Goal: Task Accomplishment & Management: Manage account settings

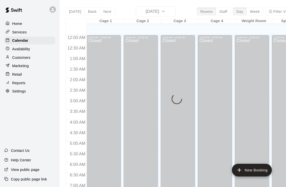
scroll to position [153, 0]
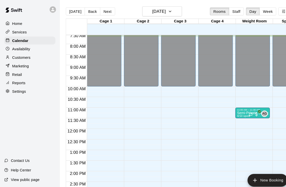
click at [26, 55] on p "Customers" at bounding box center [20, 54] width 17 height 5
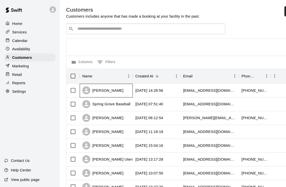
click at [115, 88] on div "[PERSON_NAME]" at bounding box center [100, 85] width 50 height 13
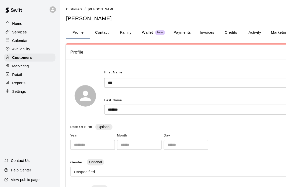
click at [121, 31] on button "Family" at bounding box center [119, 31] width 23 height 12
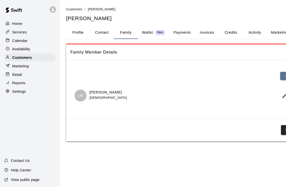
click at [23, 40] on p "Calendar" at bounding box center [19, 38] width 15 height 5
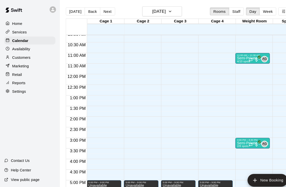
scroll to position [204, 0]
click at [103, 13] on button "Next" at bounding box center [102, 11] width 14 height 8
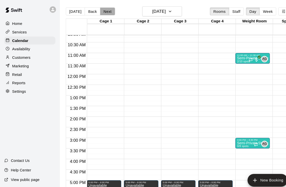
click at [102, 13] on button "Next" at bounding box center [102, 11] width 14 height 8
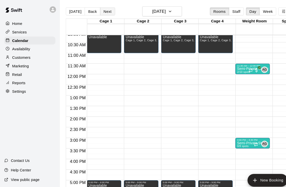
click at [102, 13] on button "Next" at bounding box center [102, 11] width 14 height 8
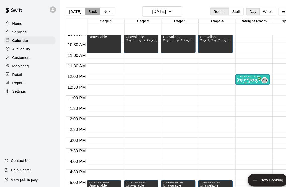
click at [83, 13] on button "Back" at bounding box center [87, 11] width 15 height 8
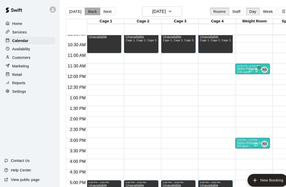
click at [83, 13] on button "Back" at bounding box center [87, 11] width 15 height 8
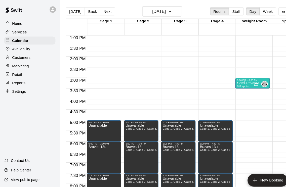
scroll to position [243, 0]
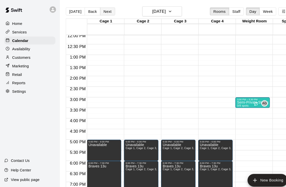
click at [104, 13] on button "Next" at bounding box center [102, 11] width 14 height 8
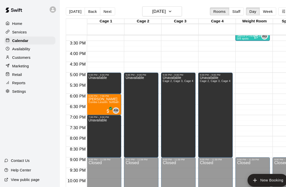
scroll to position [304, 0]
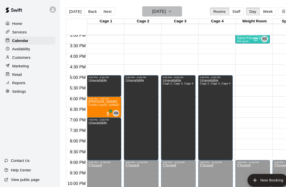
click at [163, 11] on icon "button" at bounding box center [161, 11] width 4 height 6
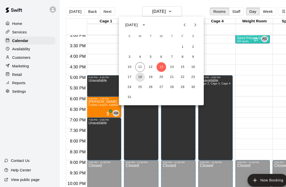
click at [134, 74] on button "18" at bounding box center [132, 73] width 9 height 9
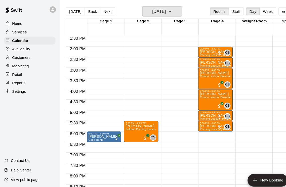
scroll to position [263, 0]
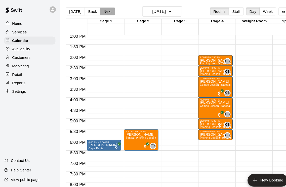
click at [100, 13] on button "Next" at bounding box center [102, 11] width 14 height 8
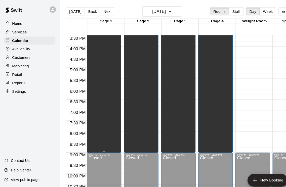
scroll to position [304, 0]
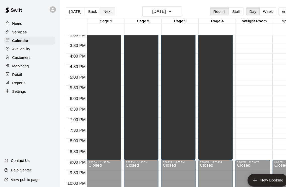
click at [102, 9] on button "Next" at bounding box center [102, 11] width 14 height 8
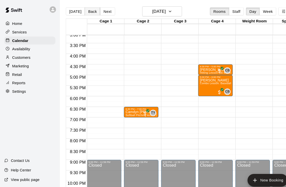
click at [85, 11] on button "Back" at bounding box center [87, 11] width 15 height 8
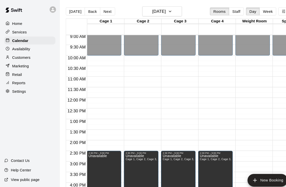
scroll to position [183, 0]
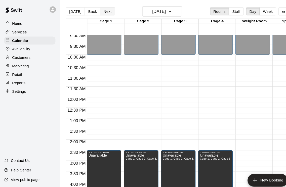
click at [105, 12] on button "Next" at bounding box center [102, 11] width 14 height 8
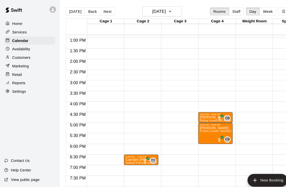
scroll to position [259, 0]
click at [103, 12] on button "Next" at bounding box center [102, 11] width 14 height 8
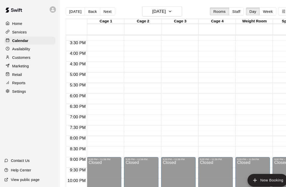
scroll to position [306, 0]
click at [99, 14] on button "Next" at bounding box center [102, 11] width 14 height 8
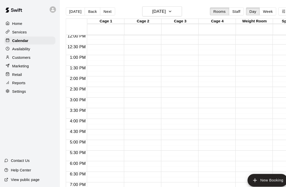
scroll to position [266, 0]
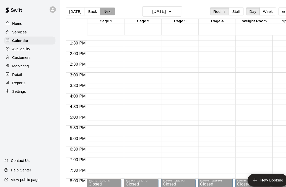
click at [101, 12] on button "Next" at bounding box center [102, 11] width 14 height 8
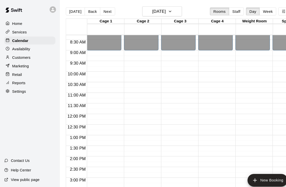
scroll to position [174, 0]
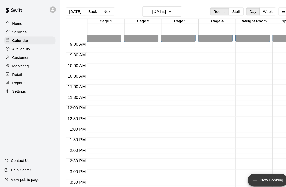
click at [246, 174] on button "New Booking" at bounding box center [254, 171] width 38 height 12
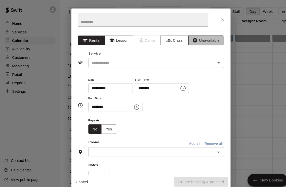
click at [195, 38] on button "Unavailable" at bounding box center [195, 38] width 34 height 9
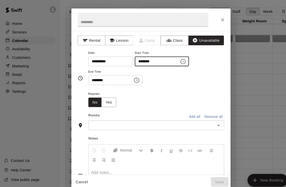
click at [128, 58] on input "********" at bounding box center [147, 58] width 39 height 9
type input "********"
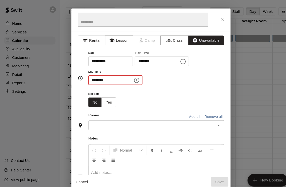
click at [90, 75] on input "********" at bounding box center [103, 75] width 39 height 9
type input "********"
click at [95, 118] on input "text" at bounding box center [143, 119] width 117 height 6
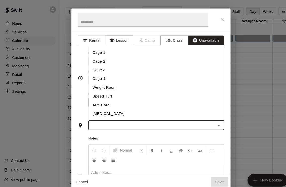
click at [96, 50] on li "Cage 1" at bounding box center [148, 50] width 129 height 8
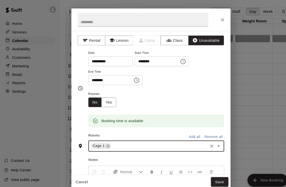
click at [114, 137] on input "text" at bounding box center [151, 138] width 90 height 6
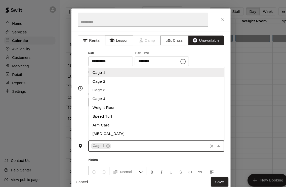
click at [95, 75] on li "Cage 2" at bounding box center [148, 77] width 129 height 8
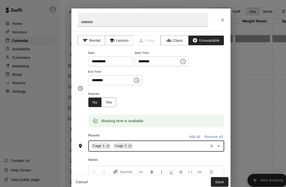
click at [129, 137] on input "text" at bounding box center [161, 138] width 69 height 6
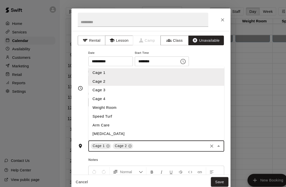
click at [102, 84] on li "Cage 3" at bounding box center [148, 85] width 129 height 8
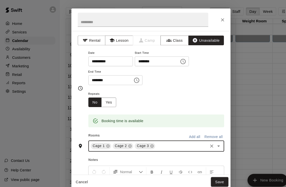
click at [161, 140] on input "text" at bounding box center [172, 138] width 48 height 6
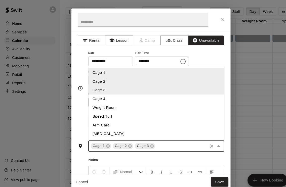
click at [104, 93] on li "Cage 4" at bounding box center [148, 94] width 129 height 8
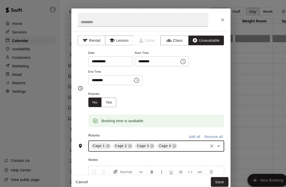
click at [148, 94] on div "Repeats No Yes" at bounding box center [148, 94] width 129 height 16
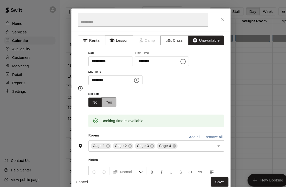
click at [107, 96] on button "Yes" at bounding box center [103, 97] width 14 height 9
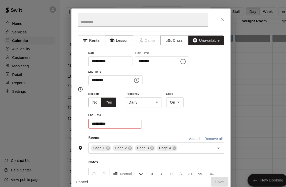
click at [95, 117] on input "**********" at bounding box center [107, 117] width 47 height 9
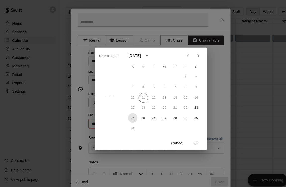
click at [126, 113] on button "24" at bounding box center [125, 111] width 9 height 9
type input "**********"
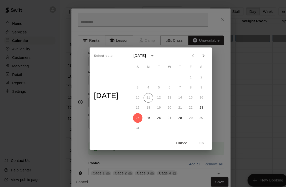
click at [194, 136] on button "OK" at bounding box center [191, 135] width 16 height 9
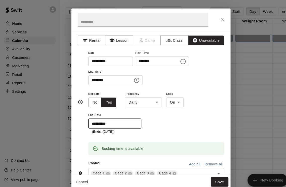
scroll to position [0, 0]
click at [203, 174] on button "Save" at bounding box center [208, 172] width 17 height 9
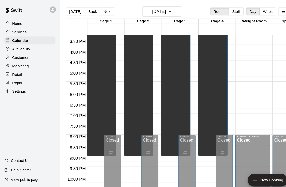
scroll to position [297, 0]
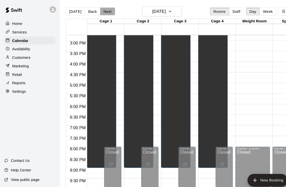
click at [100, 11] on button "Next" at bounding box center [102, 11] width 14 height 8
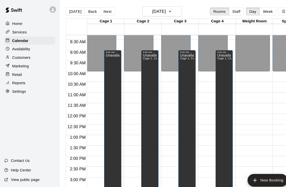
scroll to position [120, 0]
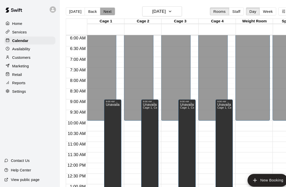
click at [102, 10] on button "Next" at bounding box center [102, 11] width 14 height 8
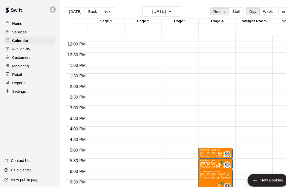
scroll to position [264, 0]
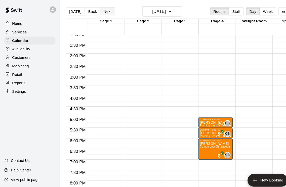
click at [103, 13] on button "Next" at bounding box center [102, 11] width 14 height 8
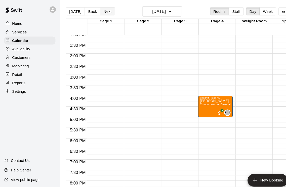
click at [103, 13] on button "Next" at bounding box center [102, 11] width 14 height 8
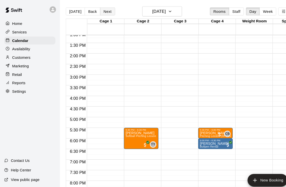
click at [103, 13] on button "Next" at bounding box center [102, 11] width 14 height 8
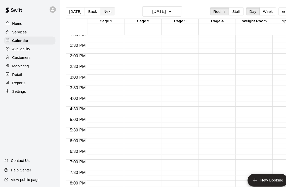
click at [103, 13] on button "Next" at bounding box center [102, 11] width 14 height 8
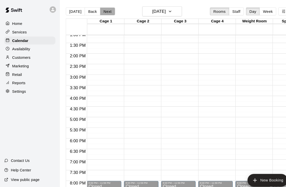
click at [103, 13] on button "Next" at bounding box center [102, 11] width 14 height 8
click at [88, 13] on button "Back" at bounding box center [87, 11] width 15 height 8
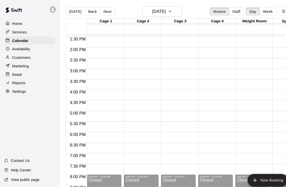
scroll to position [250, 0]
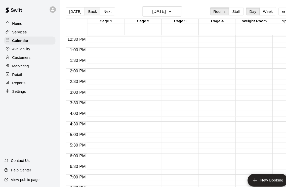
click at [83, 11] on button "Back" at bounding box center [87, 11] width 15 height 8
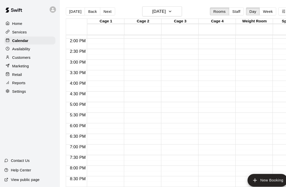
scroll to position [287, 0]
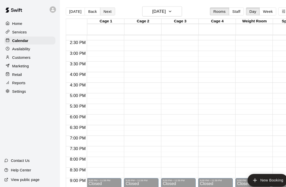
click at [100, 11] on button "Next" at bounding box center [102, 11] width 14 height 8
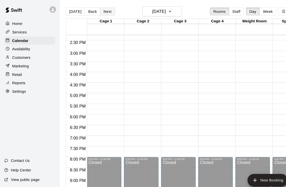
click at [103, 10] on button "Next" at bounding box center [102, 11] width 14 height 8
click at [245, 173] on button "New Booking" at bounding box center [254, 171] width 38 height 12
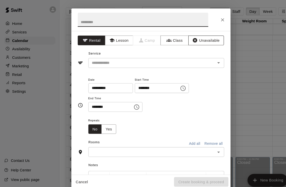
click at [195, 38] on button "Unavailable" at bounding box center [195, 38] width 34 height 9
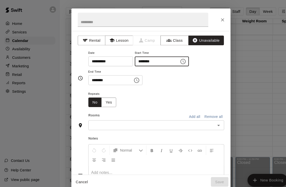
click at [128, 59] on input "********" at bounding box center [147, 58] width 39 height 9
type input "********"
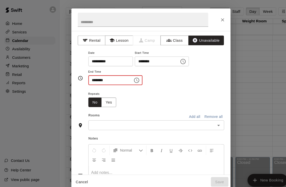
click at [89, 75] on input "********" at bounding box center [103, 75] width 39 height 9
type input "********"
click at [108, 98] on button "Yes" at bounding box center [103, 97] width 14 height 9
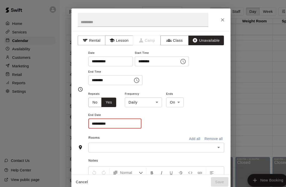
click at [88, 116] on input "**********" at bounding box center [107, 117] width 47 height 9
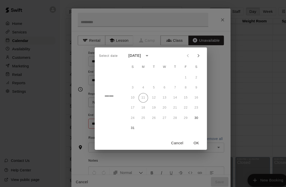
click at [187, 53] on icon "Next month" at bounding box center [188, 53] width 6 height 6
click at [136, 74] on button "1" at bounding box center [135, 73] width 9 height 9
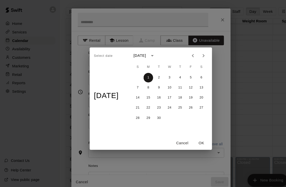
type input "**********"
click at [192, 137] on button "OK" at bounding box center [191, 135] width 16 height 9
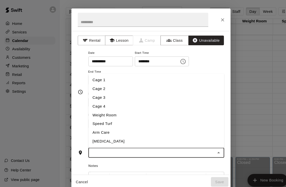
click at [146, 145] on input "text" at bounding box center [143, 145] width 117 height 6
click at [99, 76] on li "Cage 1" at bounding box center [148, 76] width 129 height 8
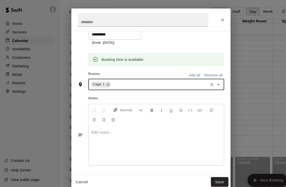
scroll to position [84, 0]
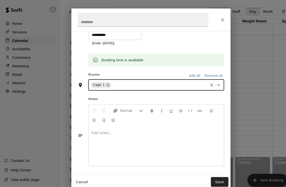
click at [116, 80] on input "text" at bounding box center [151, 80] width 90 height 6
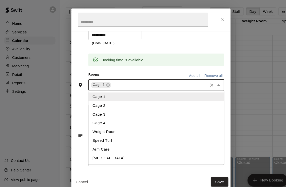
click at [96, 100] on li "Cage 2" at bounding box center [148, 100] width 129 height 8
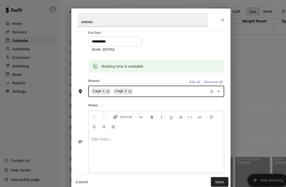
click at [135, 85] on input "text" at bounding box center [161, 86] width 69 height 6
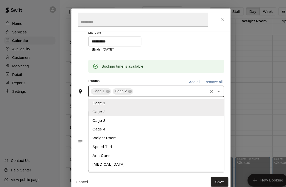
click at [94, 115] on li "Cage 3" at bounding box center [148, 114] width 129 height 8
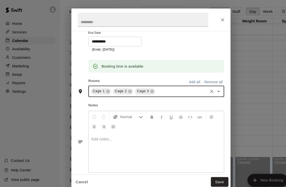
click at [157, 85] on input "text" at bounding box center [172, 86] width 48 height 6
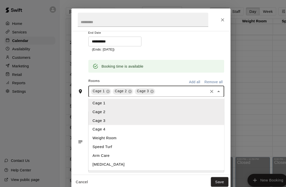
click at [100, 123] on li "Cage 4" at bounding box center [148, 123] width 129 height 8
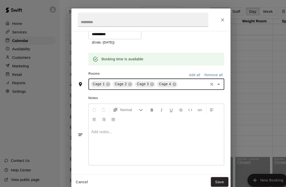
scroll to position [84, 0]
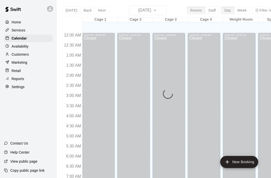
scroll to position [156, 0]
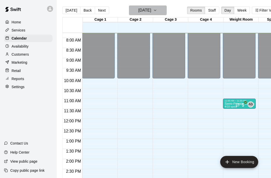
click at [157, 12] on icon "button" at bounding box center [155, 11] width 4 height 6
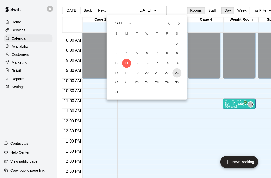
click at [178, 75] on button "23" at bounding box center [176, 72] width 9 height 9
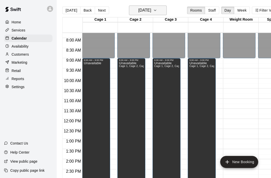
click at [166, 11] on button "[DATE]" at bounding box center [148, 11] width 38 height 10
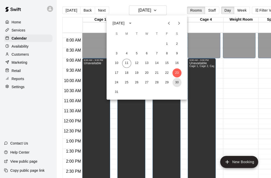
click at [178, 83] on button "30" at bounding box center [176, 82] width 9 height 9
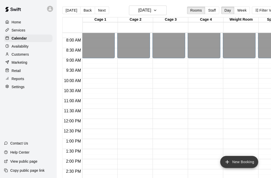
click at [238, 165] on button "New Booking" at bounding box center [239, 162] width 38 height 12
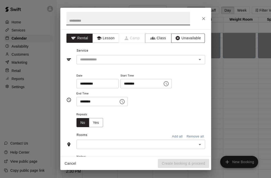
click at [193, 42] on button "Unavailable" at bounding box center [188, 38] width 34 height 9
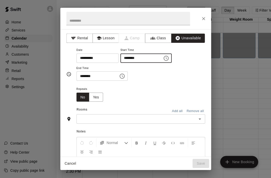
click at [122, 57] on input "********" at bounding box center [139, 58] width 39 height 9
type input "********"
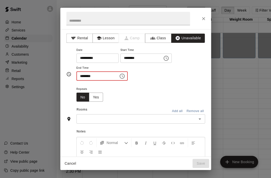
click at [82, 75] on input "********" at bounding box center [95, 75] width 39 height 9
type input "********"
click at [96, 99] on button "Yes" at bounding box center [96, 97] width 14 height 9
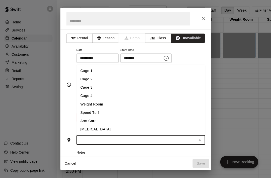
click at [100, 139] on input "text" at bounding box center [136, 140] width 117 height 6
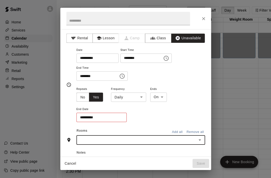
click at [91, 139] on input "text" at bounding box center [136, 140] width 117 height 6
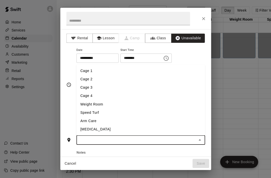
click at [93, 139] on input "text" at bounding box center [136, 140] width 117 height 6
click at [88, 71] on li "Cage 1" at bounding box center [140, 71] width 129 height 8
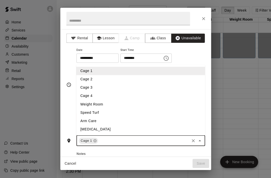
click at [108, 139] on input "text" at bounding box center [144, 140] width 90 height 6
click at [86, 80] on li "Cage 2" at bounding box center [140, 79] width 129 height 8
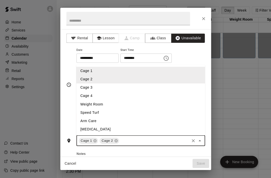
click at [128, 140] on input "text" at bounding box center [154, 140] width 69 height 6
click at [100, 88] on li "Cage 3" at bounding box center [140, 87] width 129 height 8
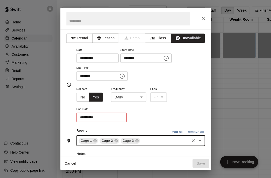
click at [147, 142] on input "text" at bounding box center [165, 140] width 48 height 6
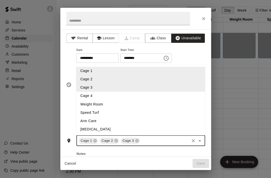
click at [100, 94] on li "Cage 4" at bounding box center [140, 96] width 129 height 8
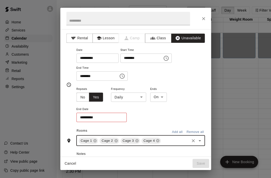
click at [140, 112] on div "**********" at bounding box center [140, 104] width 129 height 37
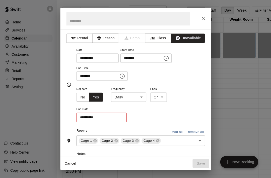
click at [91, 117] on input "**********" at bounding box center [99, 117] width 47 height 9
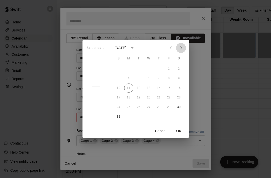
click at [179, 49] on icon "Next month" at bounding box center [181, 48] width 6 height 6
click at [128, 68] on button "1" at bounding box center [128, 68] width 9 height 9
type input "**********"
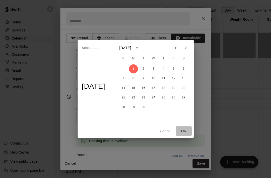
click at [189, 132] on button "OK" at bounding box center [184, 130] width 16 height 9
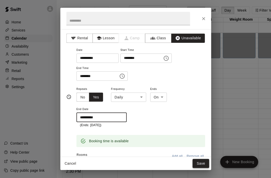
click at [201, 162] on button "Save" at bounding box center [201, 163] width 17 height 9
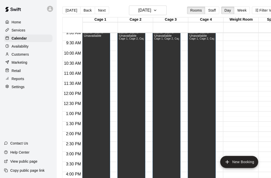
scroll to position [173, 0]
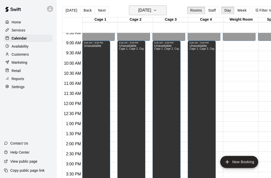
click at [157, 12] on icon "button" at bounding box center [155, 11] width 4 height 6
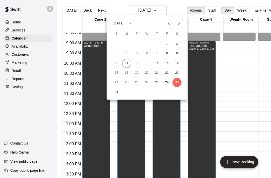
click at [178, 25] on icon "Next month" at bounding box center [179, 23] width 6 height 6
click at [127, 45] on button "1" at bounding box center [126, 44] width 9 height 9
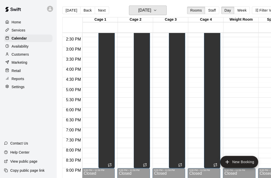
scroll to position [244, 0]
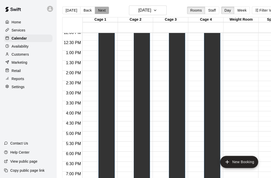
click at [105, 10] on button "Next" at bounding box center [102, 11] width 14 height 8
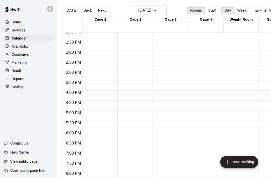
scroll to position [265, 0]
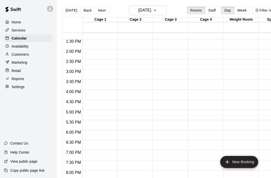
click at [27, 48] on p "Availability" at bounding box center [20, 46] width 17 height 5
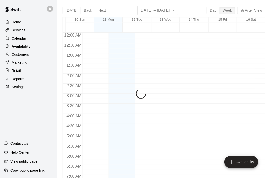
scroll to position [168, 0]
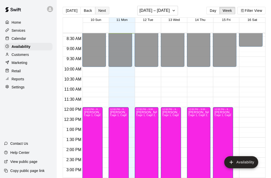
click at [104, 13] on button "Next" at bounding box center [102, 11] width 14 height 8
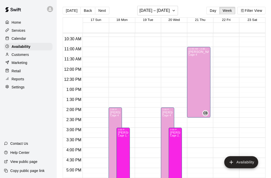
scroll to position [227, 0]
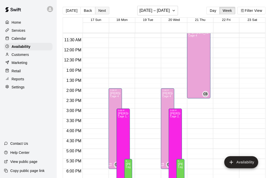
click at [103, 12] on button "Next" at bounding box center [102, 11] width 14 height 8
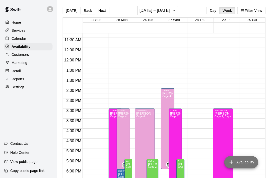
click at [240, 163] on button "Availability" at bounding box center [241, 162] width 34 height 12
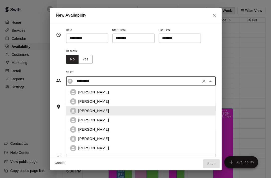
click at [131, 78] on input "**********" at bounding box center [137, 81] width 125 height 6
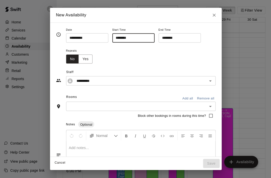
click at [113, 37] on input "********" at bounding box center [131, 37] width 39 height 9
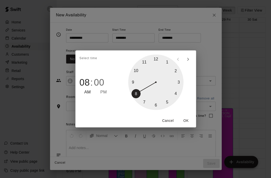
click at [180, 83] on div at bounding box center [155, 82] width 55 height 55
click at [105, 91] on span "PM" at bounding box center [103, 92] width 7 height 7
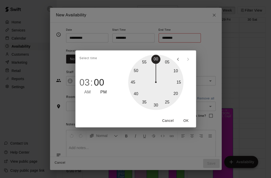
type input "********"
click at [186, 120] on button "OK" at bounding box center [186, 120] width 16 height 9
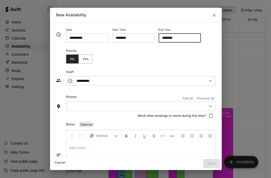
click at [159, 37] on input "********" at bounding box center [178, 37] width 39 height 9
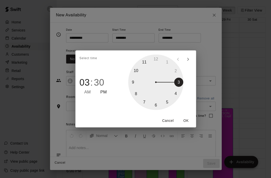
click at [134, 95] on div at bounding box center [155, 82] width 55 height 55
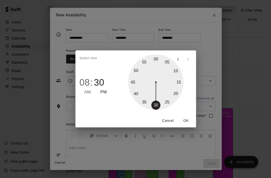
click at [155, 60] on div at bounding box center [155, 82] width 55 height 55
type input "********"
click at [188, 121] on button "OK" at bounding box center [186, 120] width 16 height 9
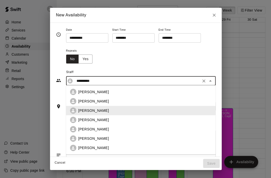
click at [119, 80] on input "**********" at bounding box center [137, 81] width 125 height 6
click at [90, 138] on p "Liam Cook" at bounding box center [93, 138] width 31 height 5
type input "*********"
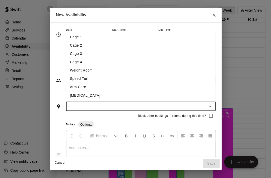
click at [99, 105] on input "text" at bounding box center [137, 106] width 138 height 6
click at [80, 37] on li "Cage 1" at bounding box center [141, 37] width 150 height 8
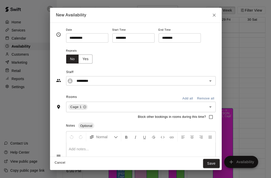
click at [113, 63] on div "Repeats No Yes" at bounding box center [141, 56] width 150 height 16
click at [84, 59] on button "Yes" at bounding box center [85, 59] width 14 height 9
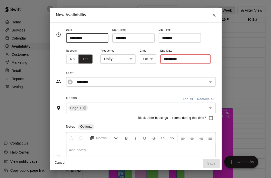
click at [76, 39] on input "**********" at bounding box center [85, 37] width 39 height 9
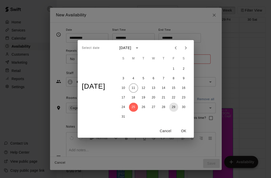
click at [177, 108] on button "29" at bounding box center [173, 107] width 9 height 9
type input "**********"
click at [186, 131] on button "OK" at bounding box center [184, 130] width 16 height 9
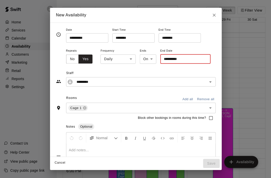
click at [197, 61] on input "**********" at bounding box center [183, 59] width 47 height 9
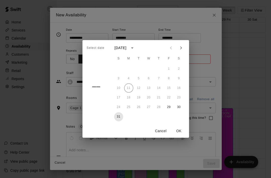
click at [119, 117] on button "31" at bounding box center [118, 116] width 9 height 9
type input "**********"
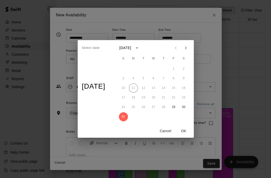
click at [185, 131] on button "OK" at bounding box center [184, 130] width 16 height 9
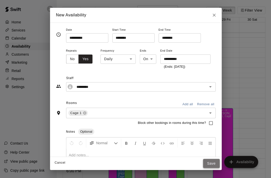
click at [213, 166] on button "Save" at bounding box center [211, 163] width 17 height 9
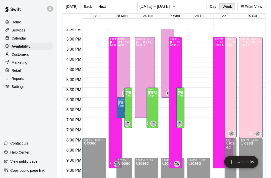
scroll to position [4, 0]
click at [165, 9] on h6 "August 24 – 30" at bounding box center [155, 6] width 30 height 7
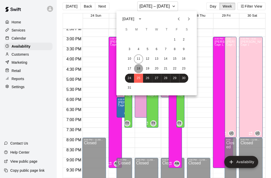
click at [140, 69] on button "18" at bounding box center [138, 68] width 9 height 9
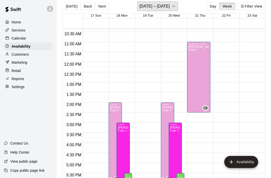
scroll to position [198, 0]
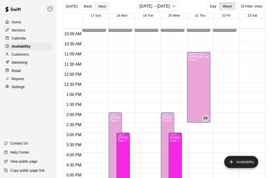
click at [103, 8] on button "Next" at bounding box center [102, 7] width 14 height 8
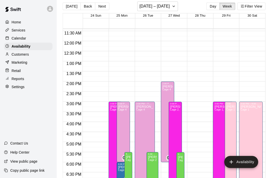
scroll to position [246, 0]
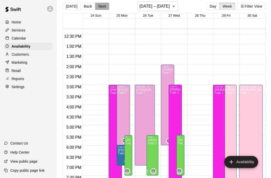
click at [104, 7] on button "Next" at bounding box center [102, 7] width 14 height 8
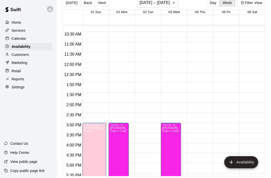
scroll to position [8, 0]
click at [24, 48] on p "Availability" at bounding box center [21, 46] width 19 height 5
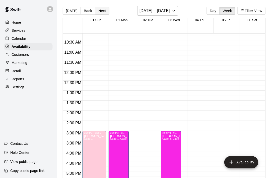
click at [102, 13] on button "Next" at bounding box center [102, 11] width 14 height 8
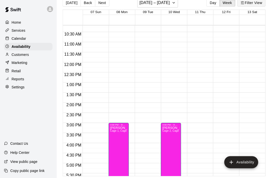
scroll to position [24, 0]
